Goal: Task Accomplishment & Management: Manage account settings

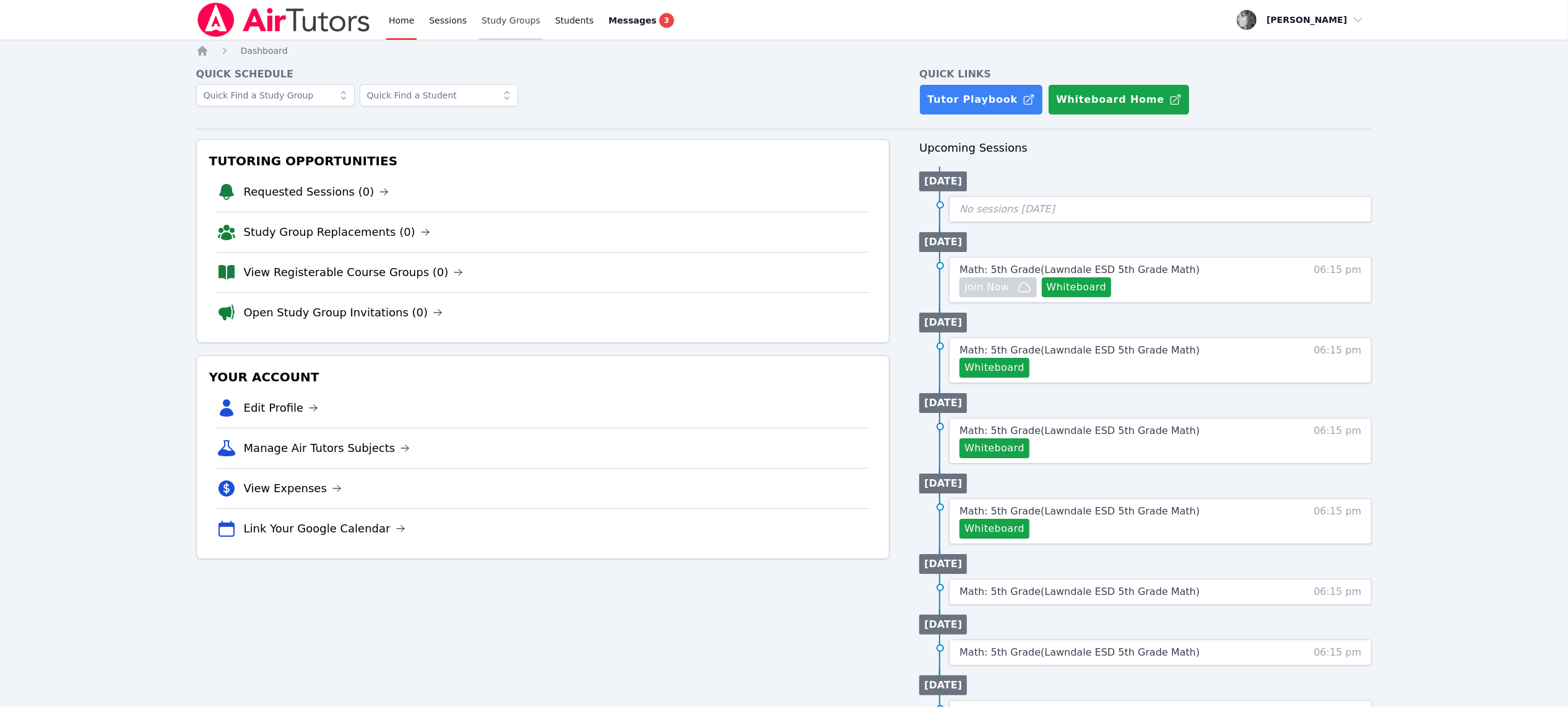
click at [514, 19] on link "Study Groups" at bounding box center [511, 19] width 63 height 40
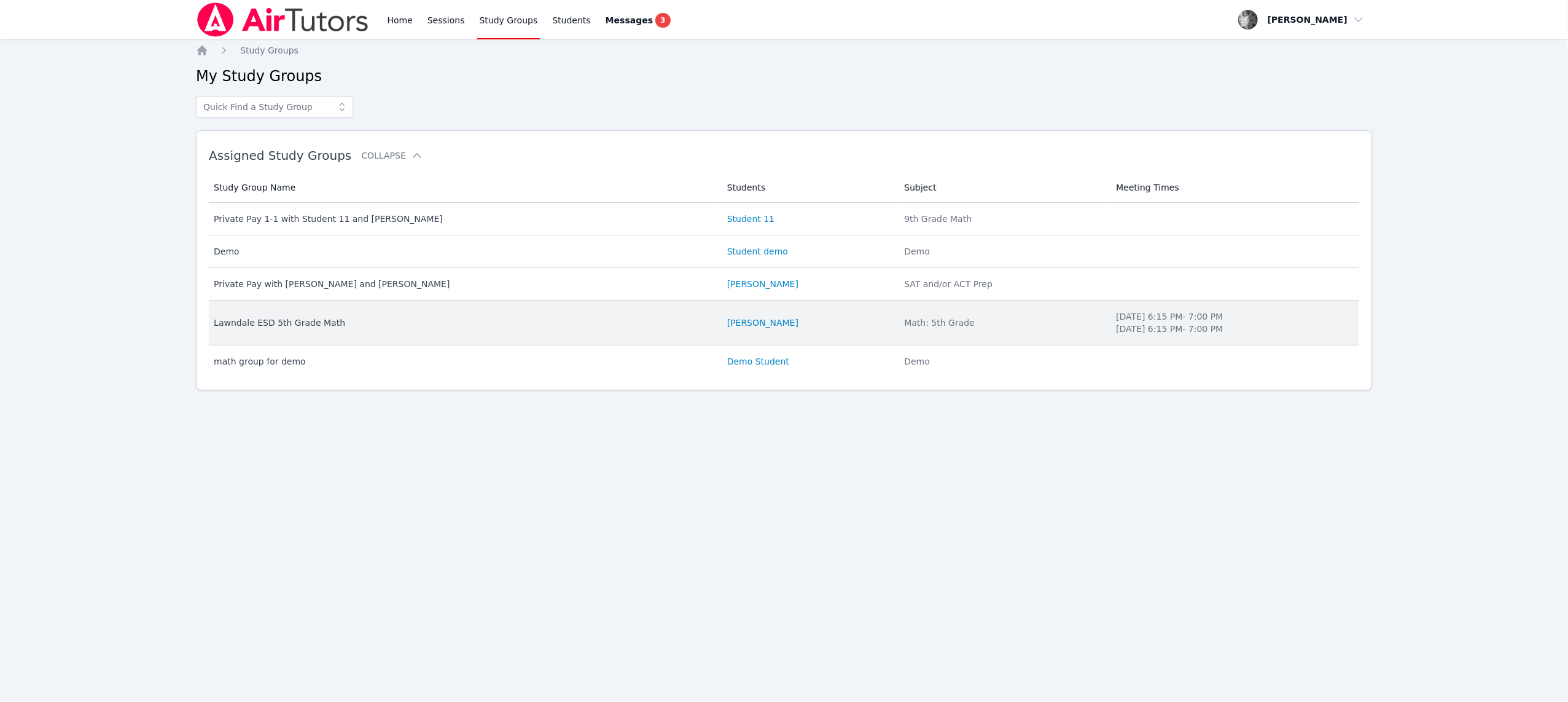
click at [411, 329] on div "Lawndale ESD 5th Grade Math" at bounding box center [463, 323] width 499 height 12
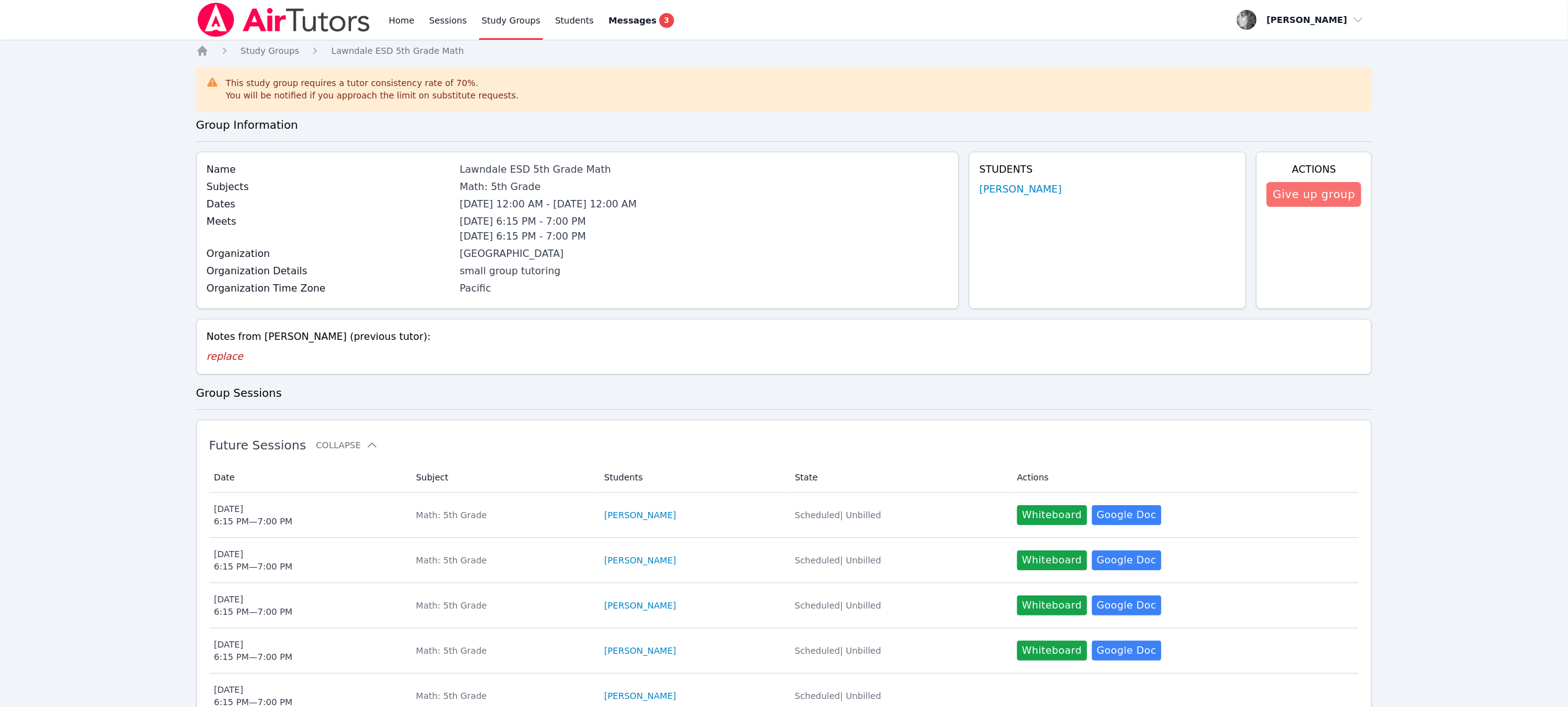
click at [1283, 197] on button "Give up group" at bounding box center [1314, 195] width 95 height 25
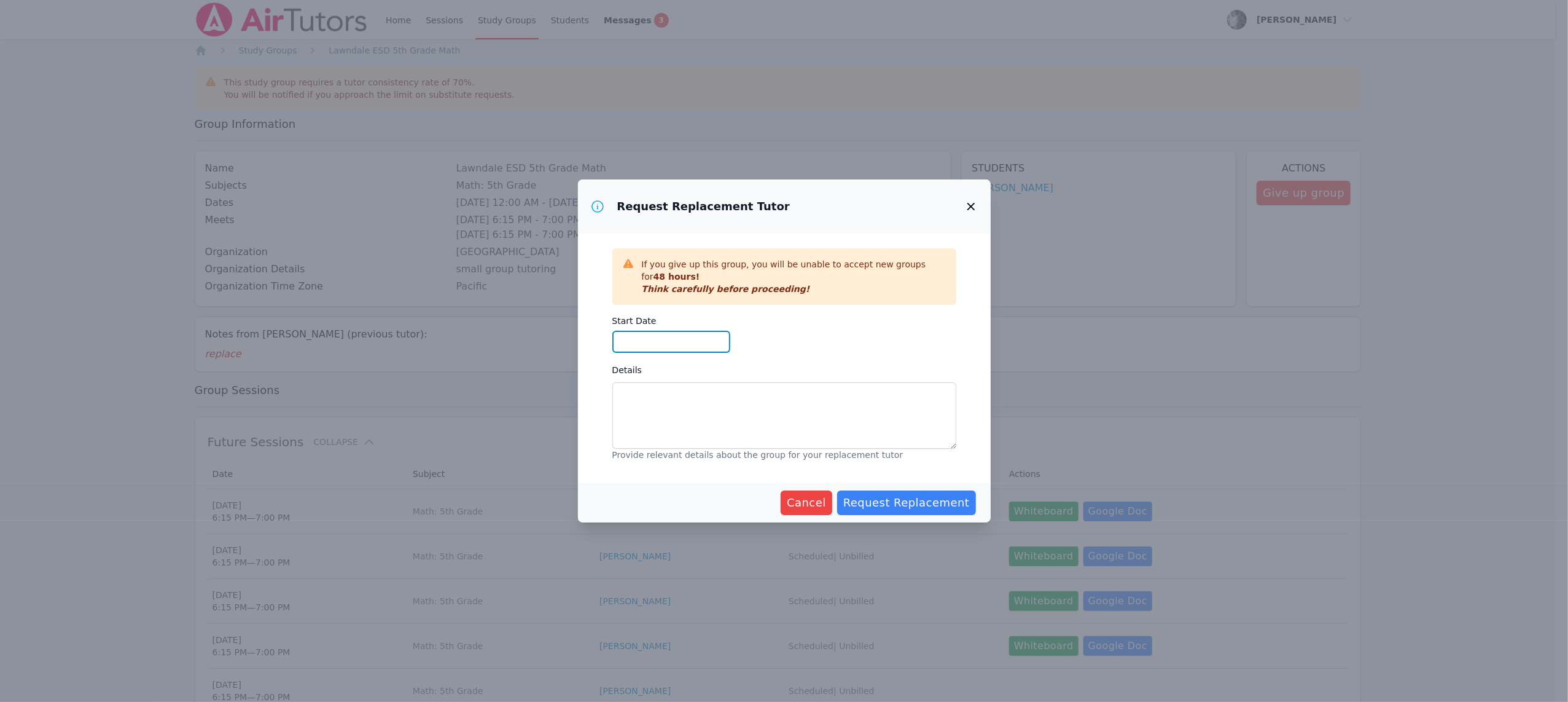
click at [675, 343] on input "Start Date" at bounding box center [671, 341] width 118 height 22
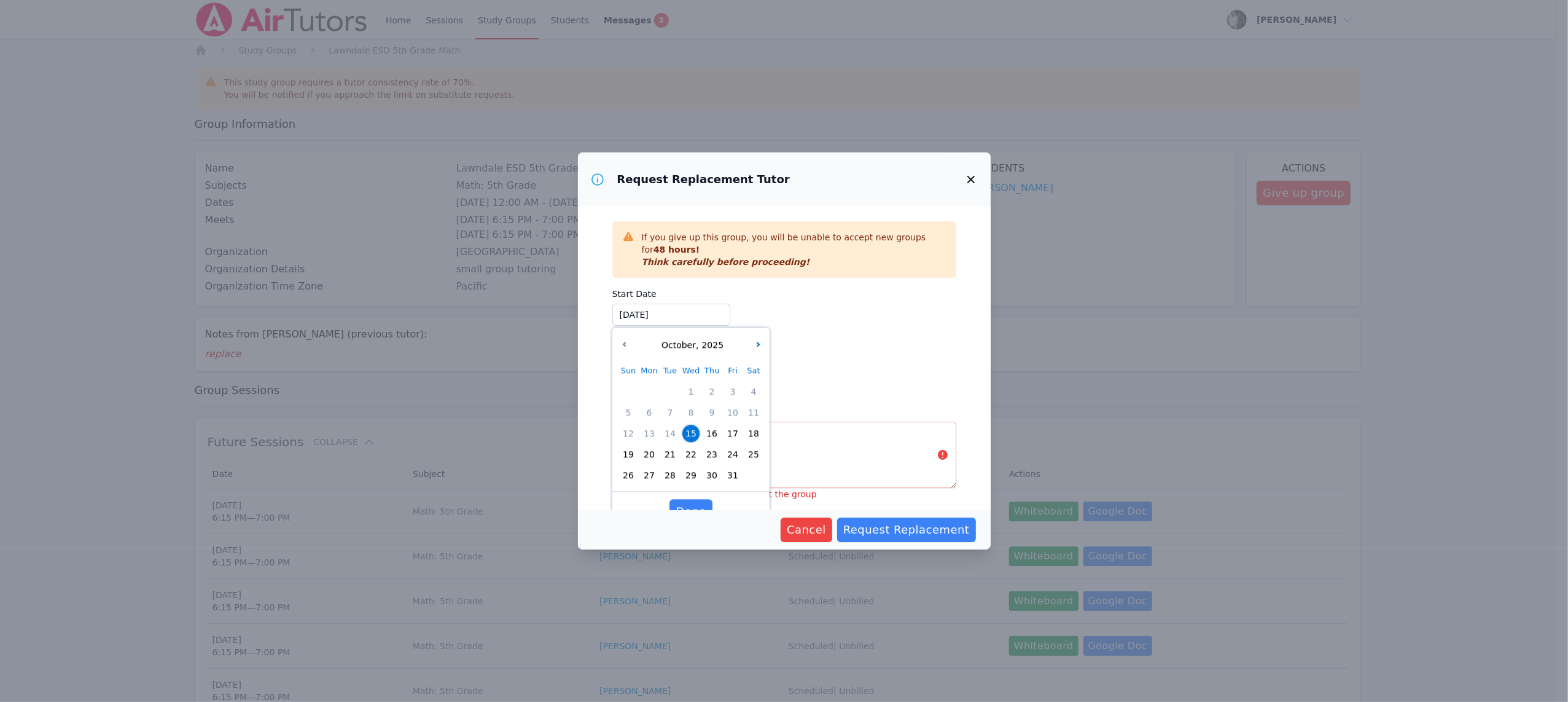
click at [711, 441] on span "16" at bounding box center [712, 434] width 17 height 17
type input "[DATE]"
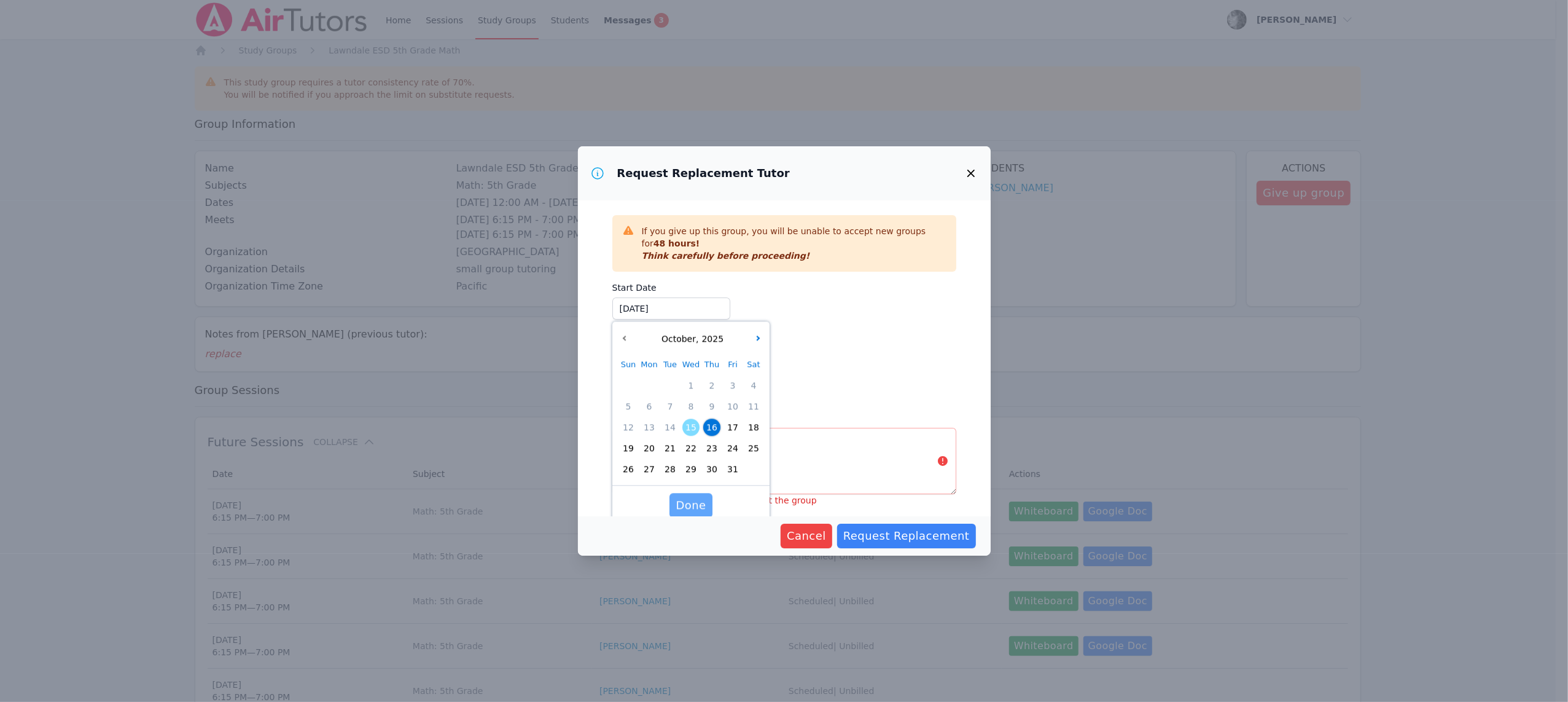
click at [693, 499] on button "Done" at bounding box center [690, 505] width 42 height 24
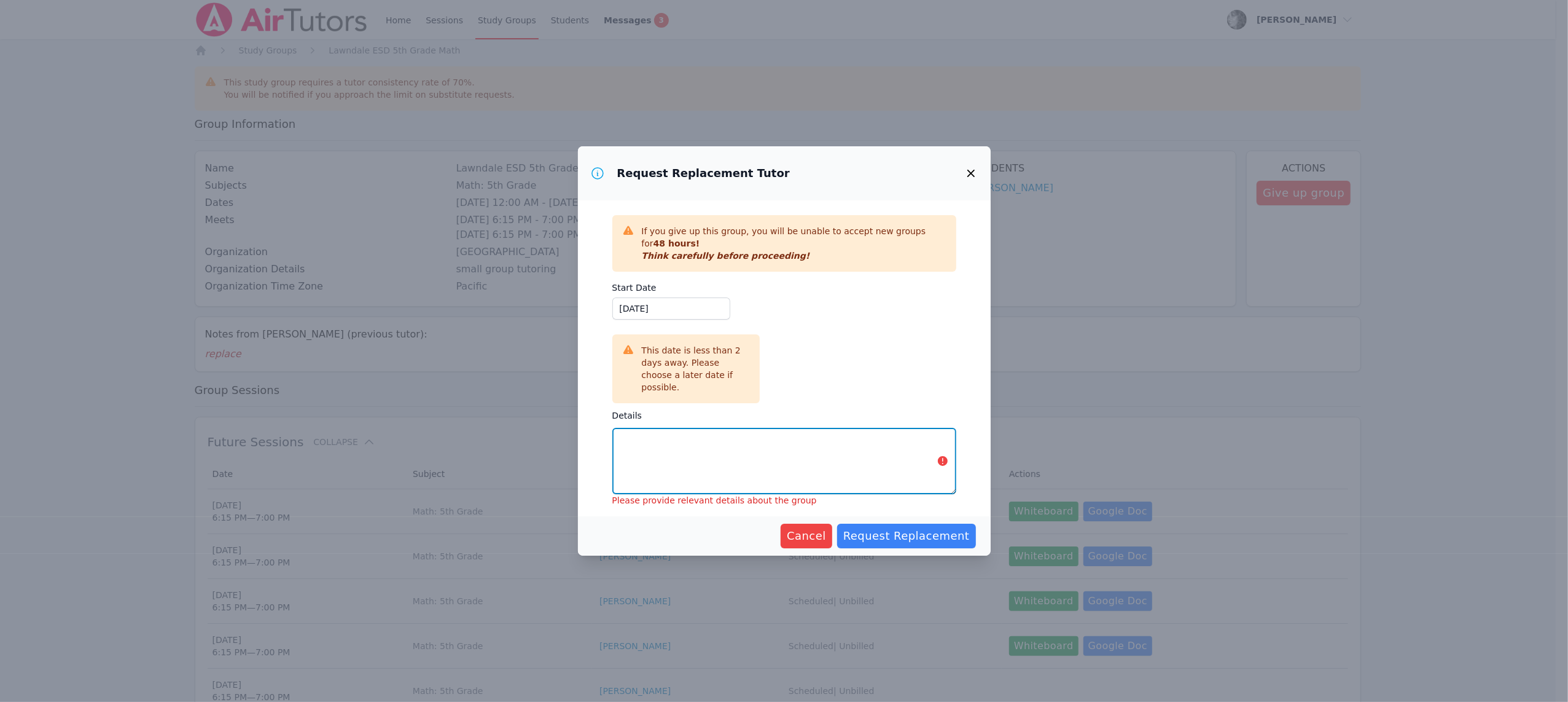
click at [671, 454] on textarea "Details" at bounding box center [785, 461] width 344 height 66
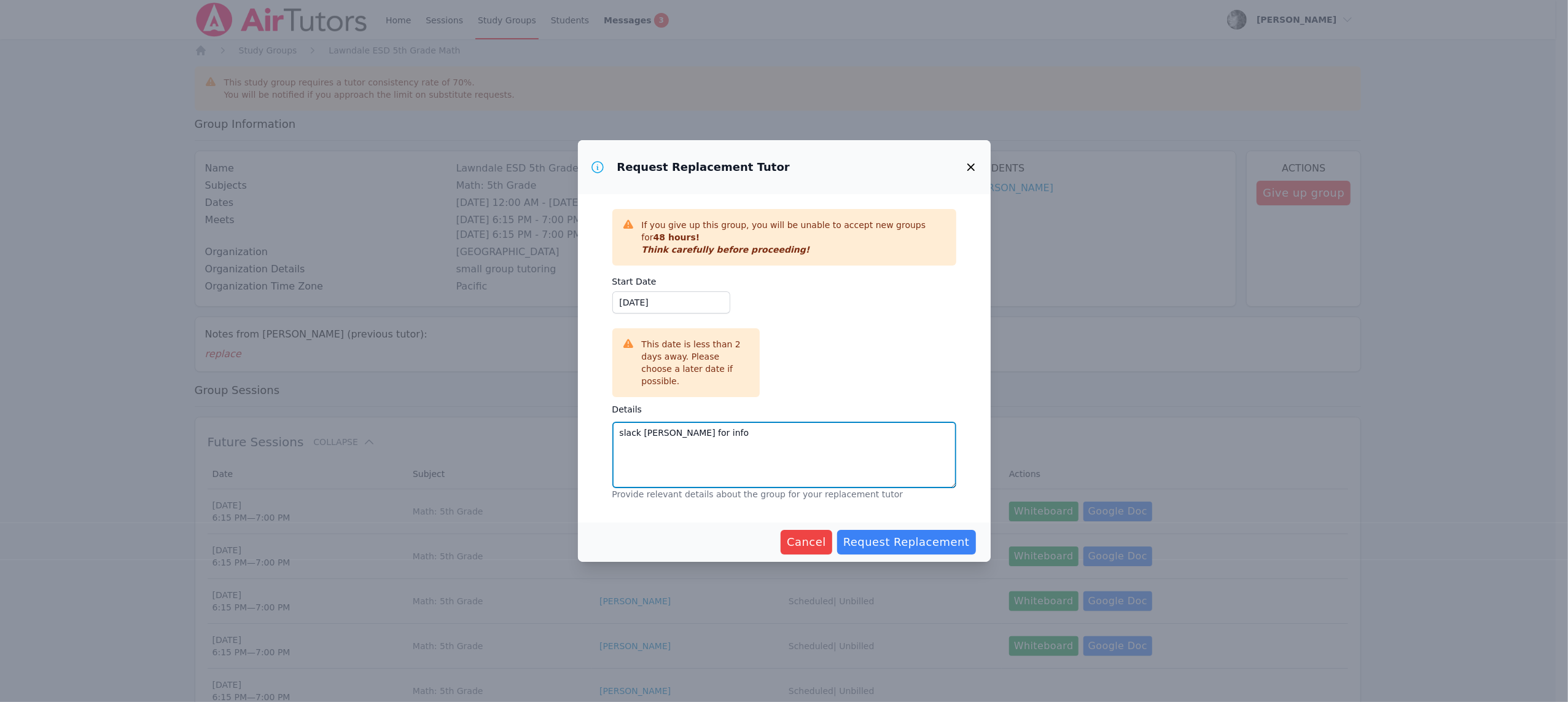
type textarea "slack [PERSON_NAME] for info"
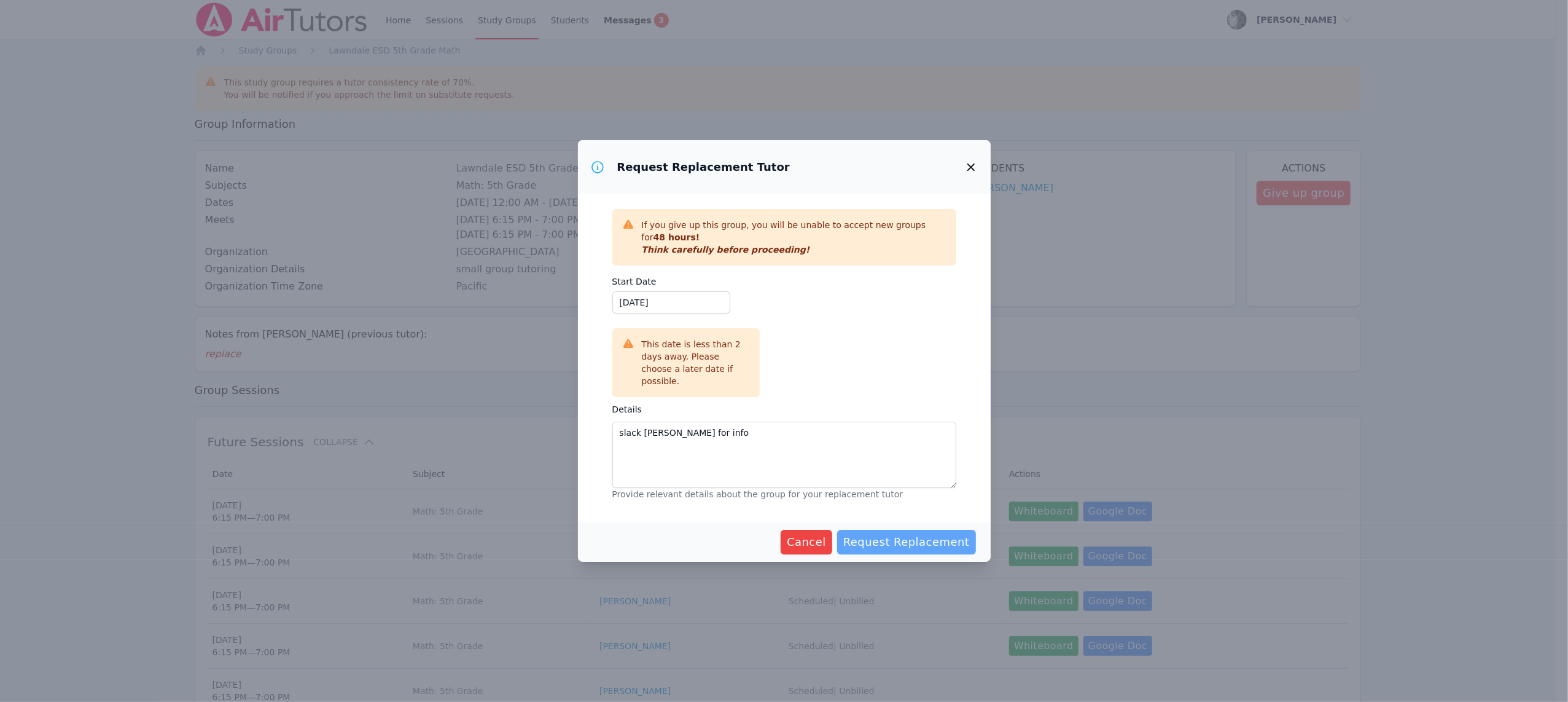
click at [885, 533] on span "Request Replacement" at bounding box center [906, 542] width 127 height 17
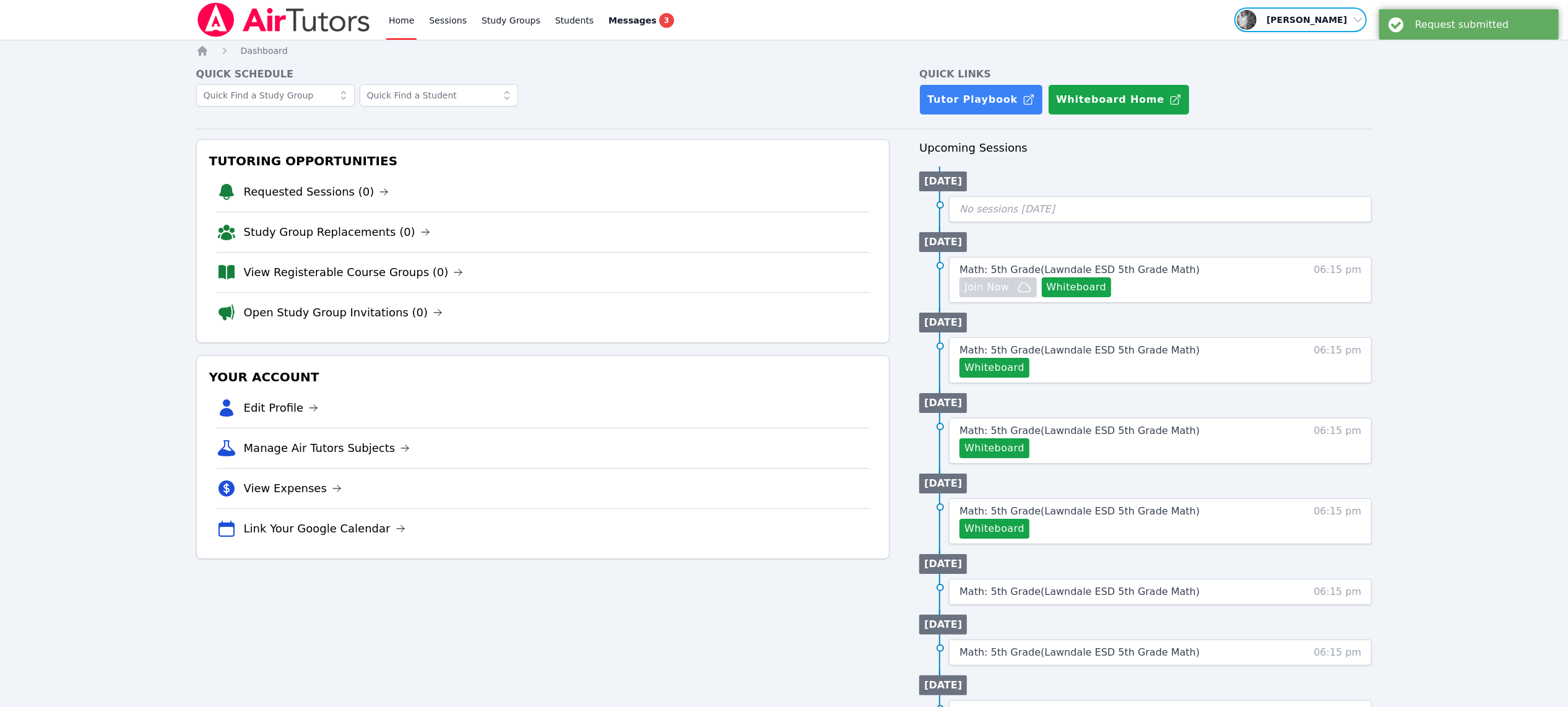
click at [1351, 22] on span "button" at bounding box center [1300, 19] width 135 height 27
click at [1305, 73] on button "Logout" at bounding box center [1305, 70] width 119 height 22
